Goal: Transaction & Acquisition: Purchase product/service

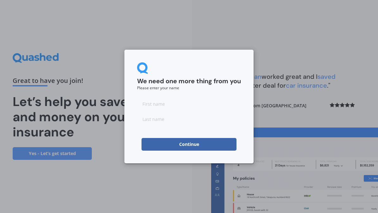
click at [171, 102] on input at bounding box center [189, 103] width 104 height 13
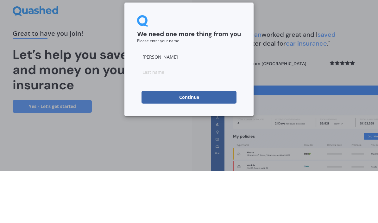
type input "[PERSON_NAME]"
click at [183, 117] on input at bounding box center [189, 123] width 104 height 13
type input "[PERSON_NAME]"
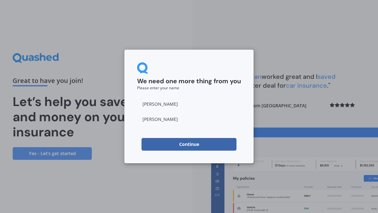
click at [206, 144] on button "Continue" at bounding box center [188, 144] width 95 height 13
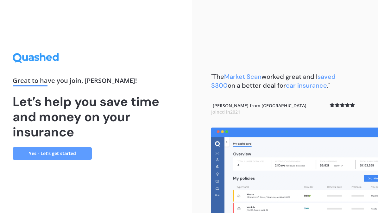
click at [77, 155] on link "Yes - Let’s get started" at bounding box center [52, 153] width 79 height 13
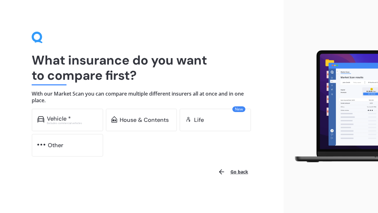
click at [85, 123] on div "Excludes commercial vehicles" at bounding box center [72, 123] width 51 height 3
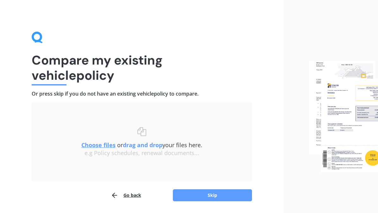
scroll to position [20, 0]
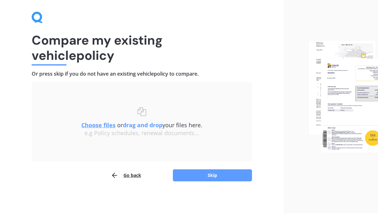
click at [226, 177] on button "Skip" at bounding box center [212, 175] width 79 height 12
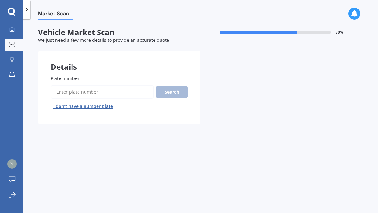
click at [107, 90] on input "Plate number" at bounding box center [102, 91] width 103 height 13
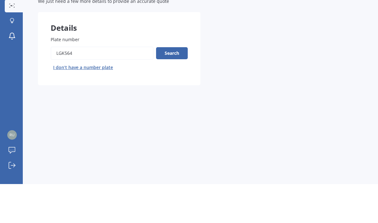
type input "Lgk564"
click at [178, 86] on button "Search" at bounding box center [172, 92] width 32 height 12
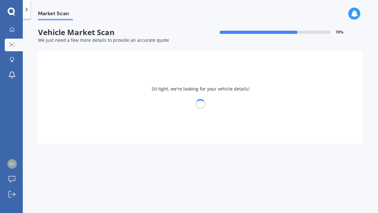
select select "NISSAN"
select select "TIIDA"
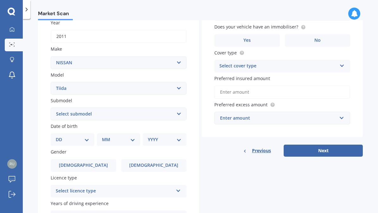
scroll to position [99, 0]
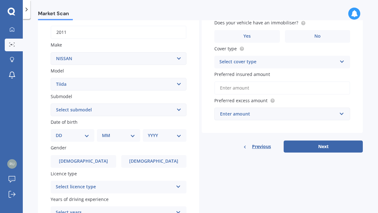
click at [88, 132] on select "DD 01 02 03 04 05 06 07 08 09 10 11 12 13 14 15 16 17 18 19 20 21 22 23 24 25 2…" at bounding box center [73, 135] width 34 height 7
select select "10"
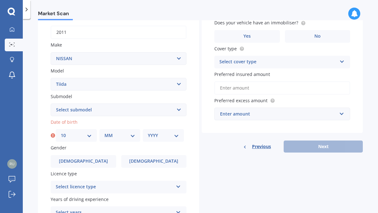
click at [131, 133] on select "MM 01 02 03 04 05 06 07 08 09 10 11 12" at bounding box center [119, 135] width 31 height 7
select select "10"
click at [174, 135] on select "YYYY 2025 2024 2023 2022 2021 2020 2019 2018 2017 2016 2015 2014 2013 2012 2011…" at bounding box center [163, 135] width 31 height 7
click at [171, 132] on select "YYYY 2025 2024 2023 2022 2021 2020 2019 2018 2017 2016 2015 2014 2013 2012 2011…" at bounding box center [163, 135] width 31 height 7
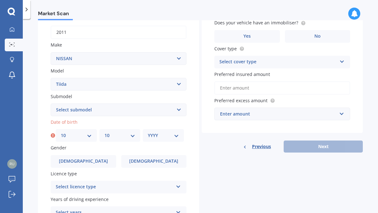
select select "1983"
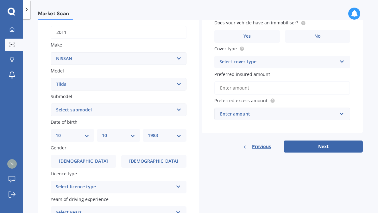
click at [177, 108] on select "Select submodel (All)" at bounding box center [119, 109] width 136 height 13
select select "(ALL)"
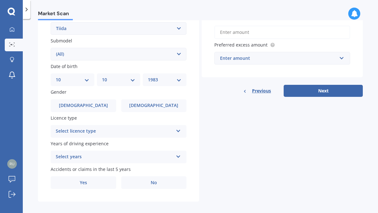
scroll to position [154, 0]
click at [160, 103] on span "[DEMOGRAPHIC_DATA]" at bounding box center [153, 105] width 49 height 5
click at [0, 0] on input "[DEMOGRAPHIC_DATA]" at bounding box center [0, 0] width 0 height 0
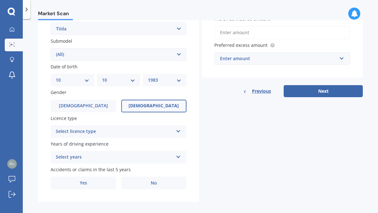
click at [178, 128] on icon at bounding box center [178, 130] width 5 height 4
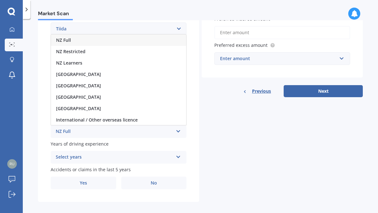
click at [103, 34] on div "NZ Full" at bounding box center [118, 39] width 135 height 11
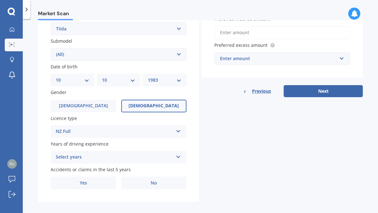
click at [175, 154] on div "Select years 5 or more years 4 years 3 years 2 years 1 year" at bounding box center [119, 157] width 136 height 13
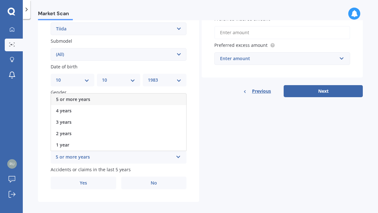
click at [124, 95] on div "5 or more years" at bounding box center [118, 99] width 135 height 11
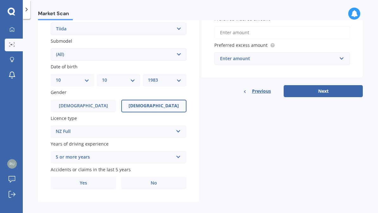
click at [159, 177] on label "No" at bounding box center [153, 182] width 65 height 13
click at [0, 0] on input "No" at bounding box center [0, 0] width 0 height 0
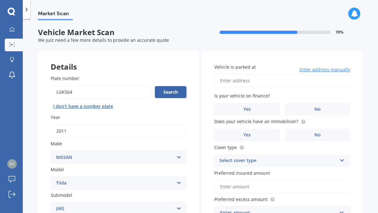
scroll to position [0, 0]
click at [253, 81] on input "Vehicle is parked at" at bounding box center [282, 80] width 136 height 13
click at [267, 80] on input "6/9 Southwark" at bounding box center [282, 80] width 136 height 13
click at [266, 79] on input "6/9 Southwark" at bounding box center [282, 80] width 136 height 13
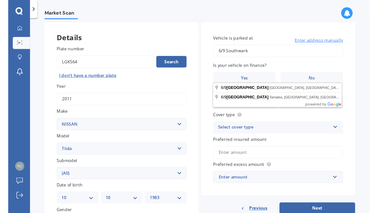
scroll to position [30, 0]
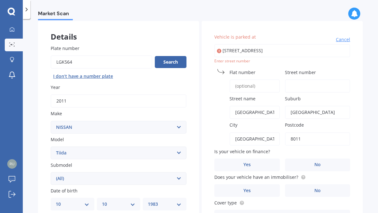
type input "[STREET_ADDRESS]"
click at [262, 84] on input "Flat number" at bounding box center [254, 85] width 50 height 13
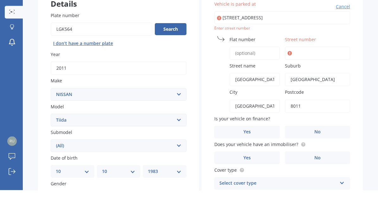
click at [307, 79] on input "Street number" at bounding box center [317, 85] width 65 height 13
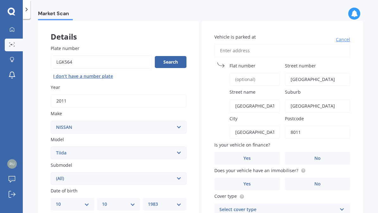
type input "[GEOGRAPHIC_DATA]"
click at [260, 77] on input "Flat number" at bounding box center [254, 79] width 50 height 13
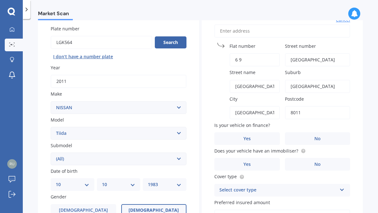
scroll to position [55, 0]
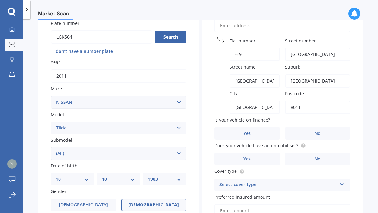
type input "6 9"
click at [332, 130] on label "No" at bounding box center [317, 133] width 65 height 13
click at [0, 0] on input "No" at bounding box center [0, 0] width 0 height 0
click at [320, 156] on span "No" at bounding box center [317, 158] width 6 height 5
click at [0, 0] on input "No" at bounding box center [0, 0] width 0 height 0
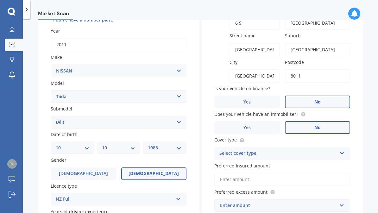
scroll to position [91, 0]
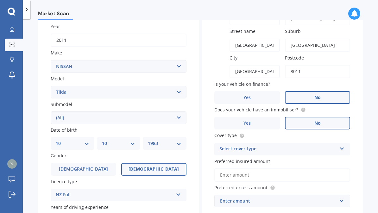
click at [324, 145] on div "Select cover type" at bounding box center [277, 149] width 117 height 8
click at [276, 172] on div "Third Party, Fire & Theft" at bounding box center [281, 172] width 135 height 11
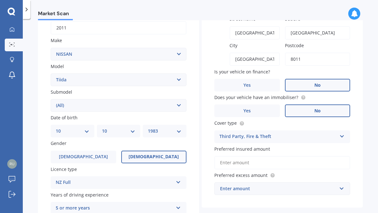
scroll to position [110, 0]
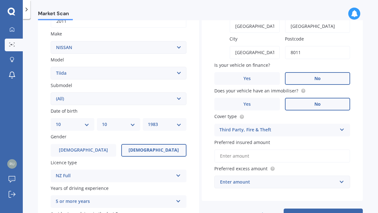
click at [271, 154] on input "Preferred insured amount" at bounding box center [282, 155] width 136 height 13
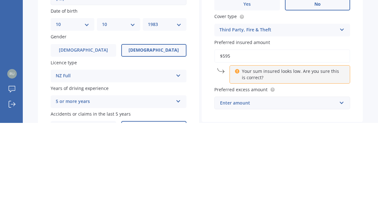
type input "$5,950"
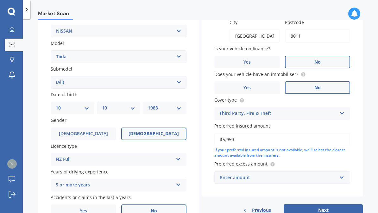
scroll to position [128, 0]
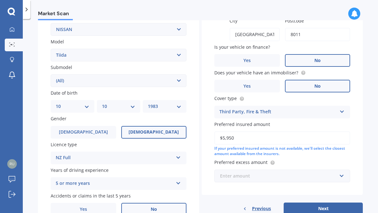
click at [284, 174] on input "text" at bounding box center [280, 176] width 130 height 12
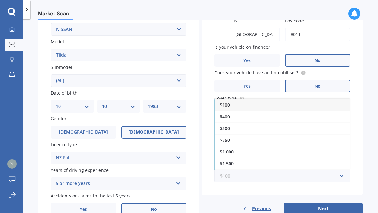
scroll to position [0, 0]
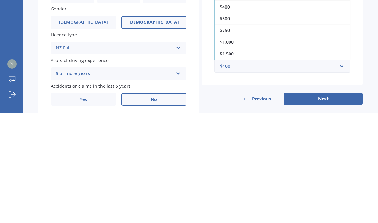
click at [242, 134] on div "$750" at bounding box center [281, 140] width 135 height 12
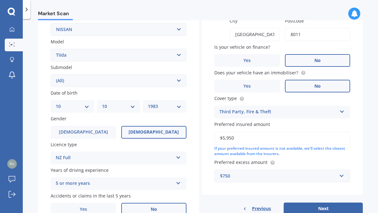
click at [327, 205] on button "Next" at bounding box center [322, 208] width 79 height 12
select select "10"
select select "1983"
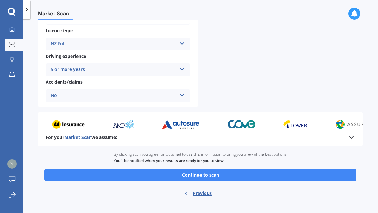
scroll to position [238, 0]
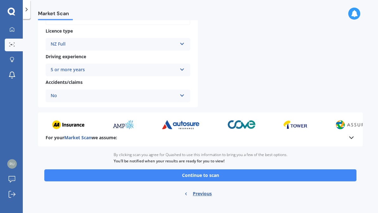
click at [222, 169] on button "Continue to scan" at bounding box center [200, 175] width 312 height 12
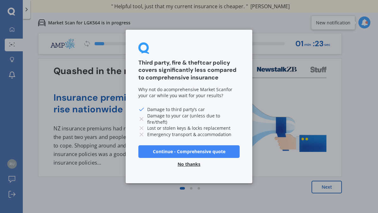
click at [191, 166] on button "No thanks" at bounding box center [189, 164] width 30 height 13
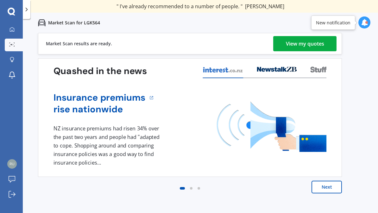
click at [301, 48] on div "View my quotes" at bounding box center [305, 43] width 38 height 15
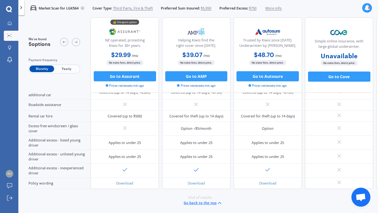
scroll to position [261, 0]
click at [74, 40] on icon at bounding box center [76, 42] width 4 height 4
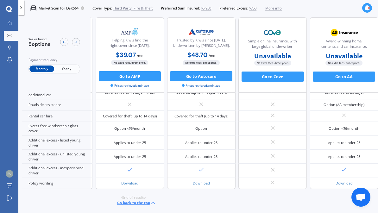
scroll to position [261, 107]
click at [65, 41] on icon at bounding box center [64, 42] width 4 height 4
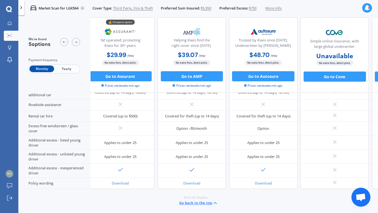
scroll to position [261, 0]
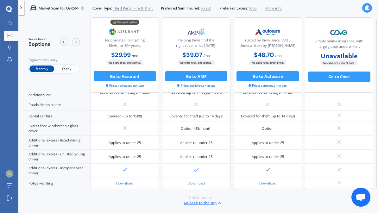
click at [66, 68] on span "Yearly" at bounding box center [66, 69] width 25 height 7
click at [38, 69] on span "Monthly" at bounding box center [41, 69] width 25 height 7
click at [136, 79] on button "Go to Assurant" at bounding box center [125, 76] width 62 height 10
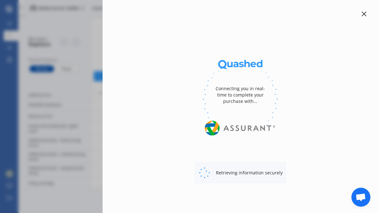
select select "3rd partyfiretheft"
select select "0"
select select "Canterbury"
select select "NISSAN"
select select "TIIDA"
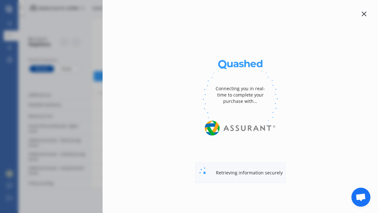
select select "(ALL)"
select select "Monthly"
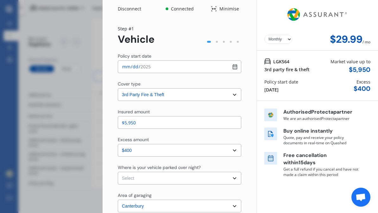
click at [287, 41] on select "Yearly Monthly" at bounding box center [278, 39] width 28 height 9
click at [234, 150] on select "Select excess amount $400" at bounding box center [179, 150] width 123 height 13
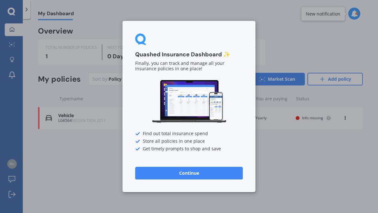
click at [205, 171] on button "Continue" at bounding box center [189, 173] width 108 height 13
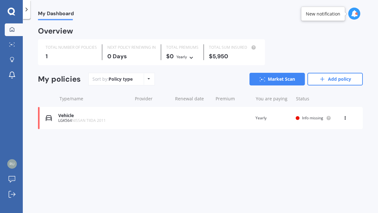
click at [191, 58] on icon at bounding box center [191, 57] width 4 height 4
click at [198, 114] on span "Fortnightly" at bounding box center [193, 113] width 22 height 6
click at [147, 79] on icon at bounding box center [148, 79] width 3 height 4
click at [159, 166] on div "My Dashboard Overview TOTAL NUMBER OF POLICIES 1 NEXT POLICY RENEWING [DATE] TO…" at bounding box center [200, 117] width 355 height 194
click at [282, 81] on link "Market Scan" at bounding box center [276, 79] width 55 height 13
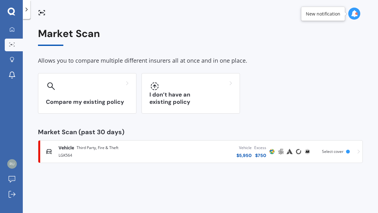
click at [115, 92] on div "Compare my existing policy" at bounding box center [87, 93] width 98 height 40
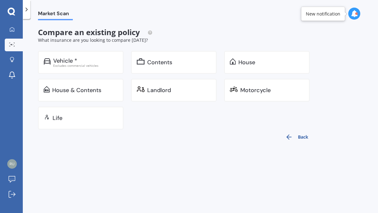
click at [97, 65] on div "Excludes commercial vehicles" at bounding box center [85, 65] width 65 height 3
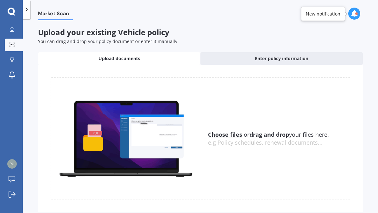
click at [262, 58] on span "Enter policy information" at bounding box center [281, 58] width 53 height 6
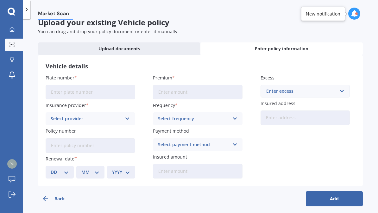
scroll to position [12, 0]
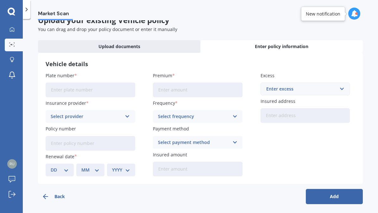
click at [93, 89] on input "Plate number" at bounding box center [91, 90] width 90 height 15
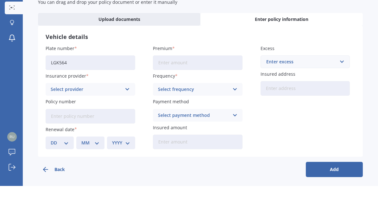
type input "LGK564"
click at [181, 92] on input "Premium" at bounding box center [198, 99] width 90 height 15
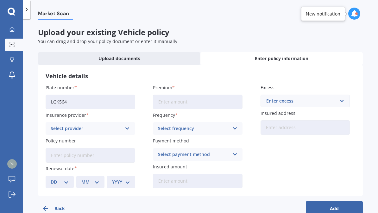
scroll to position [0, 0]
